Goal: Find specific page/section

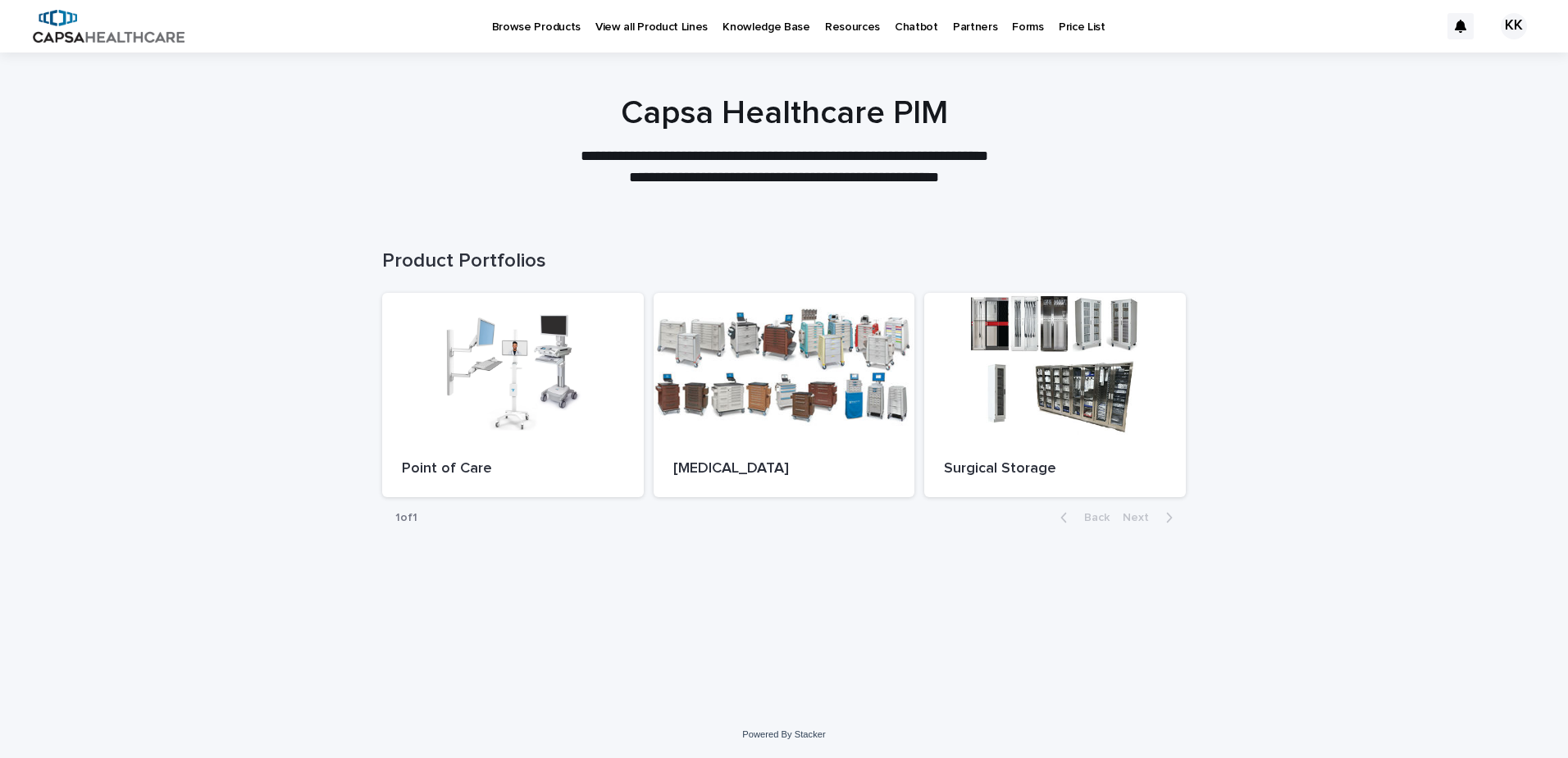
click at [895, 29] on p "Chatbot" at bounding box center [916, 17] width 43 height 35
